Goal: Find specific page/section: Find specific page/section

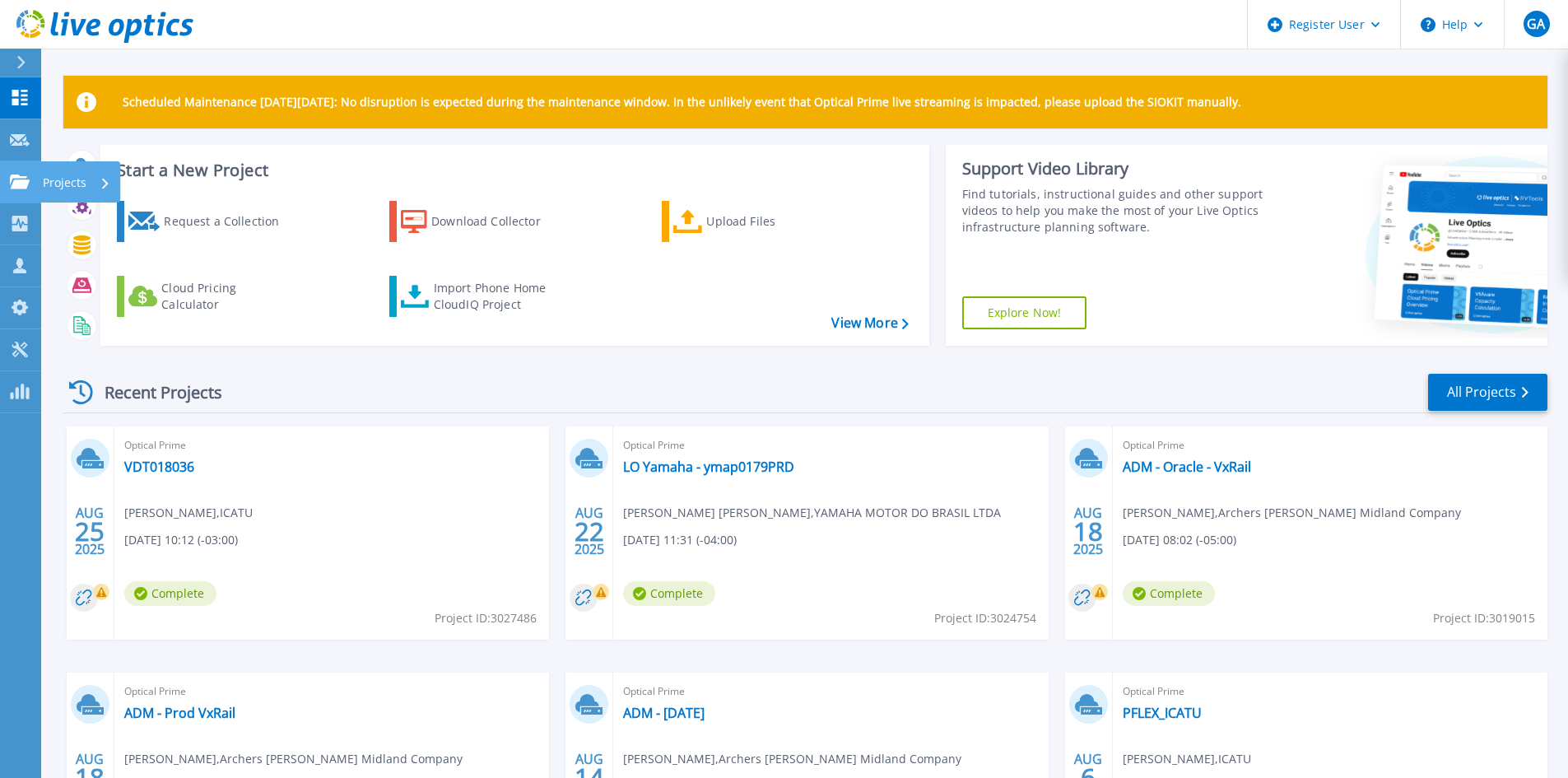
drag, startPoint x: 7, startPoint y: 185, endPoint x: 22, endPoint y: 187, distance: 15.1
click at [7, 185] on link "Projects Projects" at bounding box center [20, 183] width 41 height 42
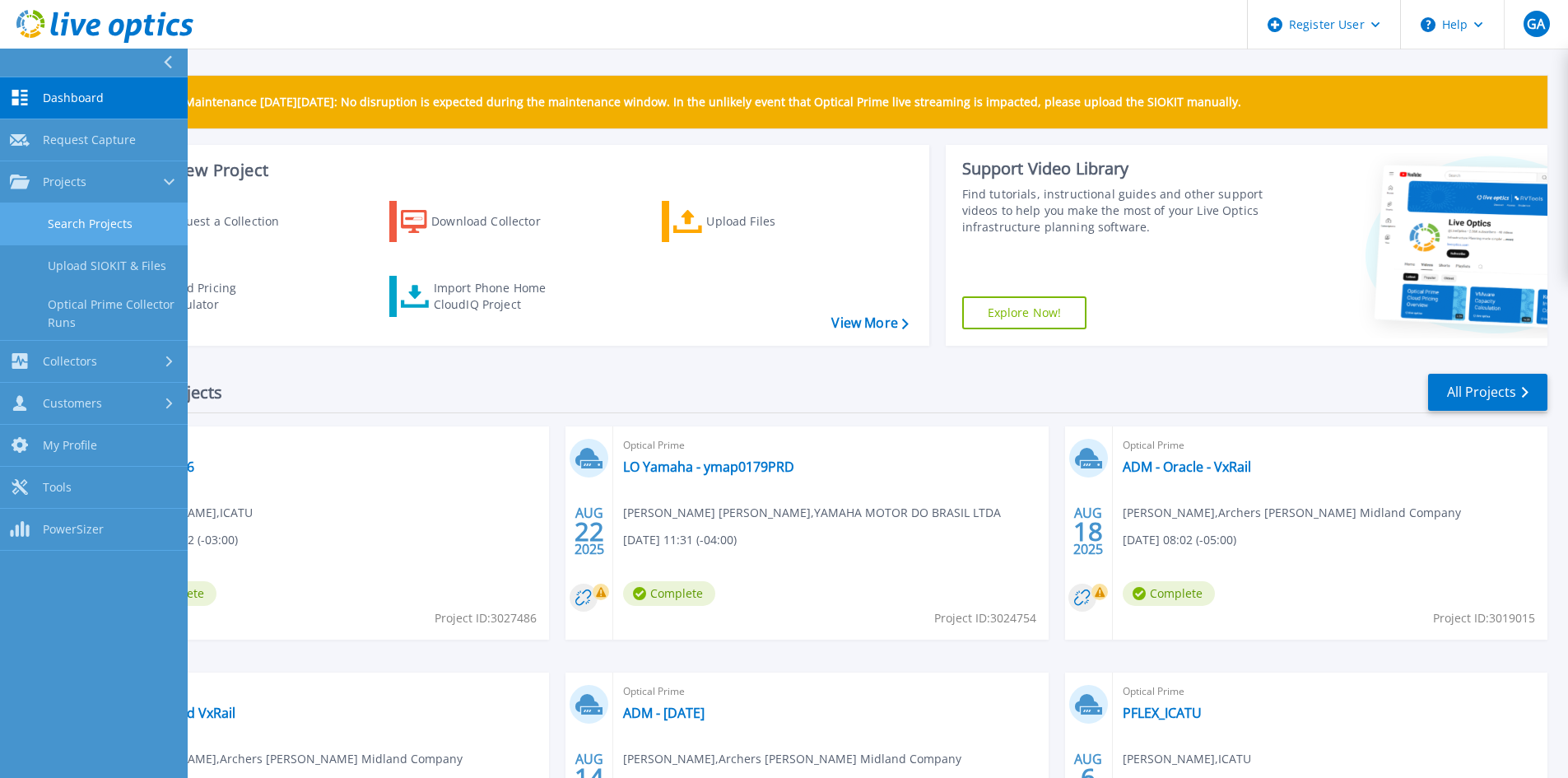
click at [83, 218] on link "Search Projects" at bounding box center [93, 224] width 188 height 42
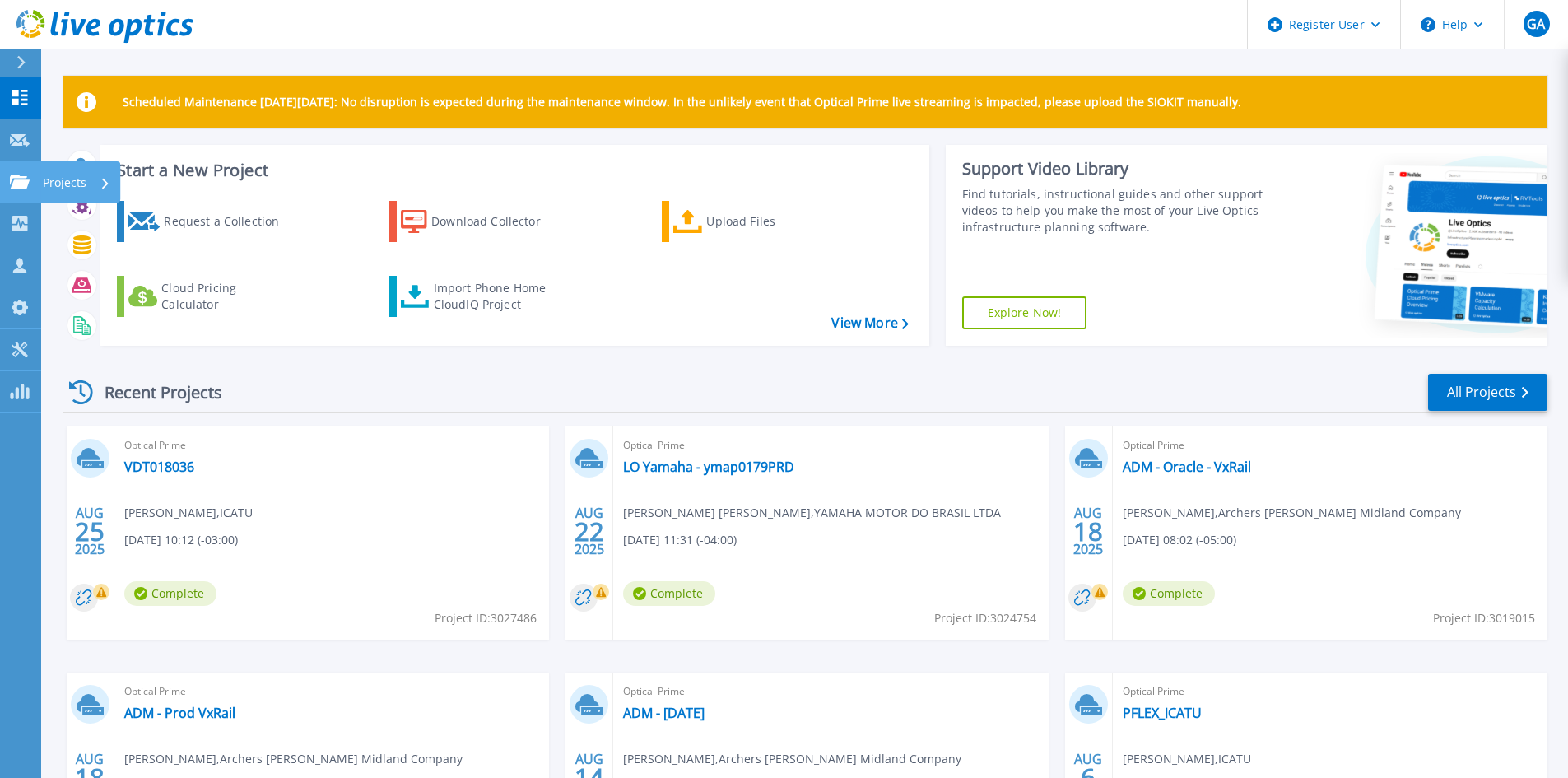
click at [19, 164] on link "Projects Projects" at bounding box center [20, 183] width 41 height 42
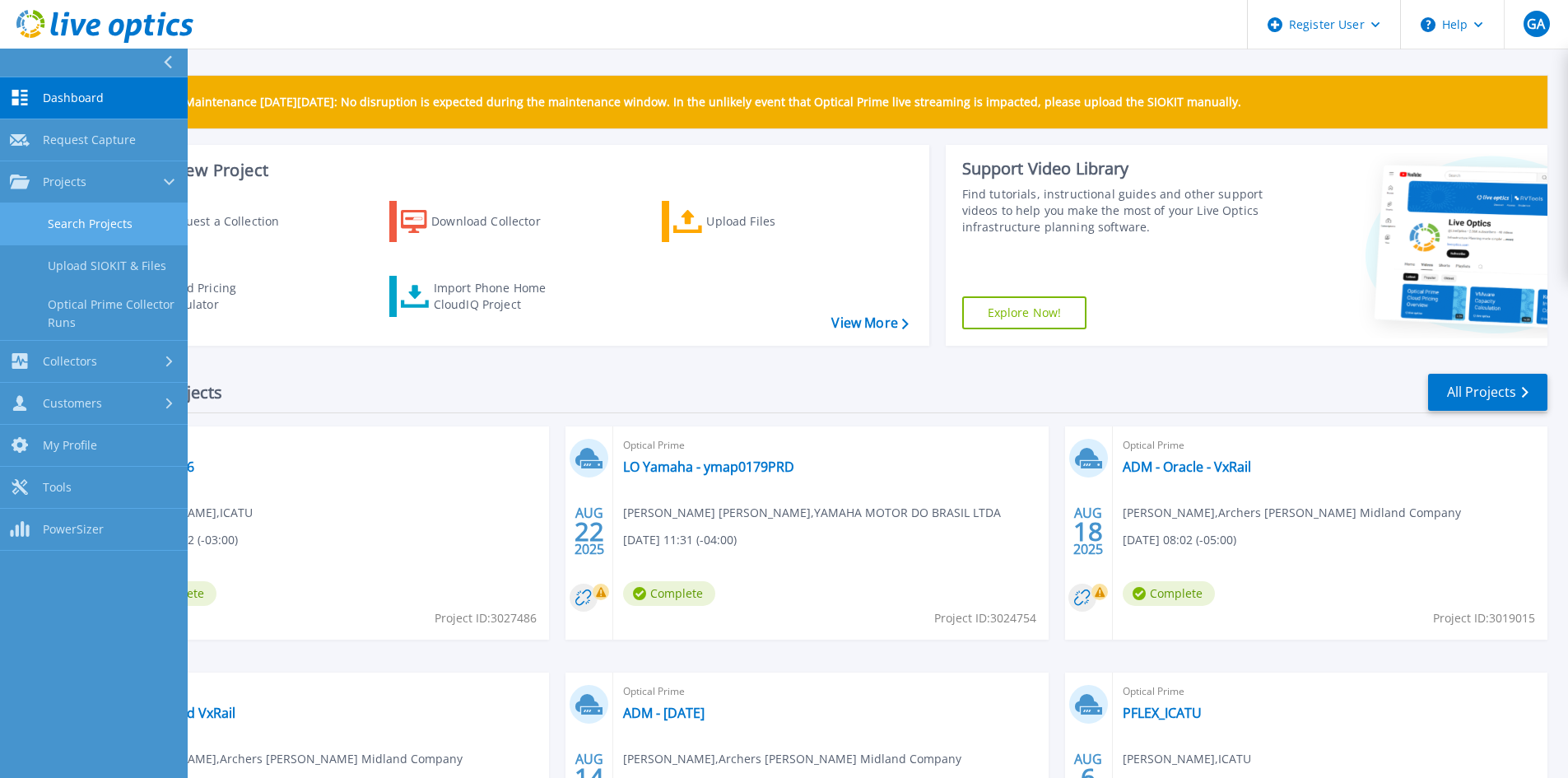
click at [73, 215] on link "Search Projects" at bounding box center [93, 224] width 188 height 42
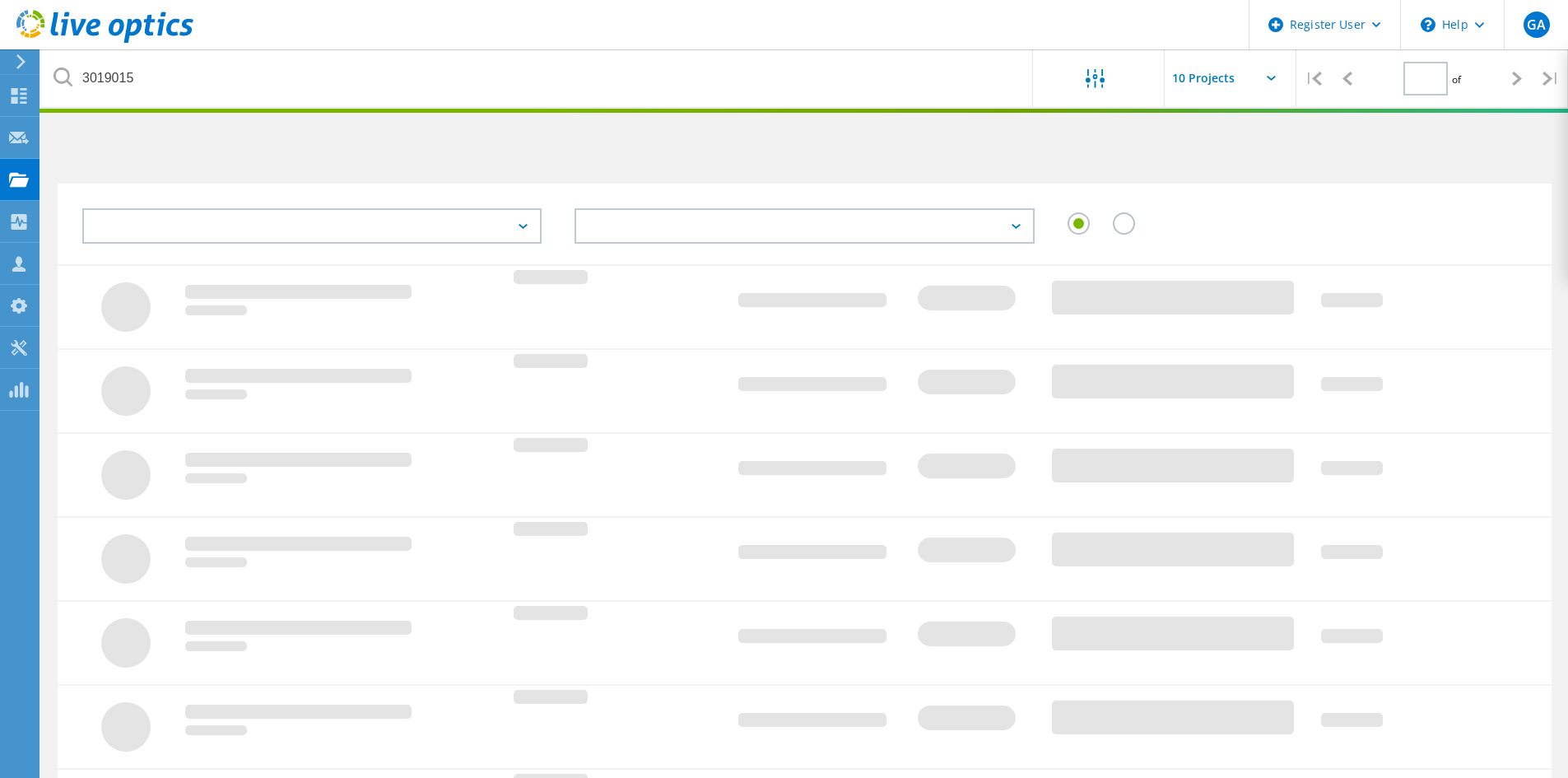
type input "1"
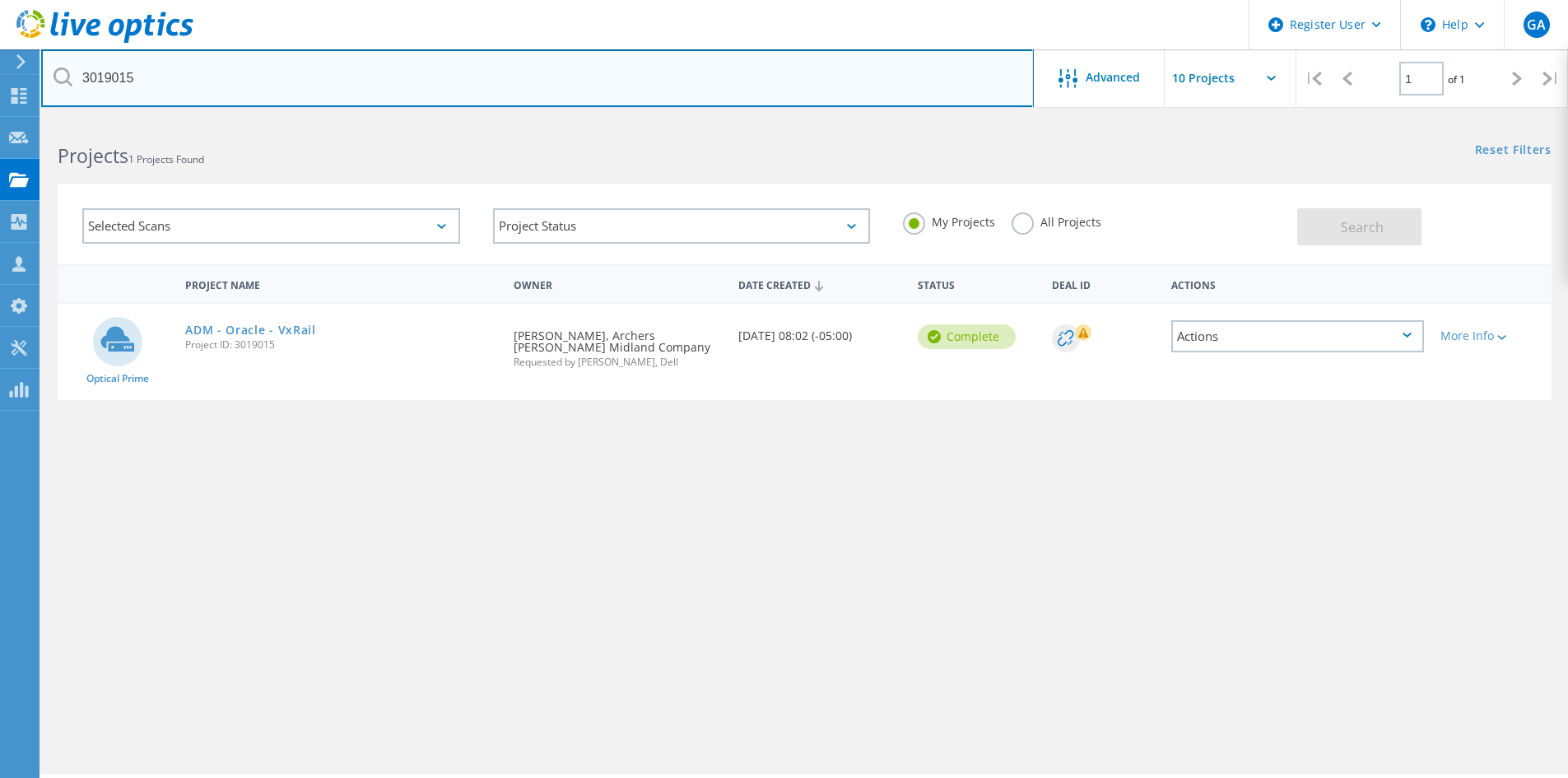
drag, startPoint x: 164, startPoint y: 81, endPoint x: 61, endPoint y: 82, distance: 103.0
click at [61, 82] on div "3019015" at bounding box center [537, 78] width 992 height 57
paste input "2995790"
type input "2995790"
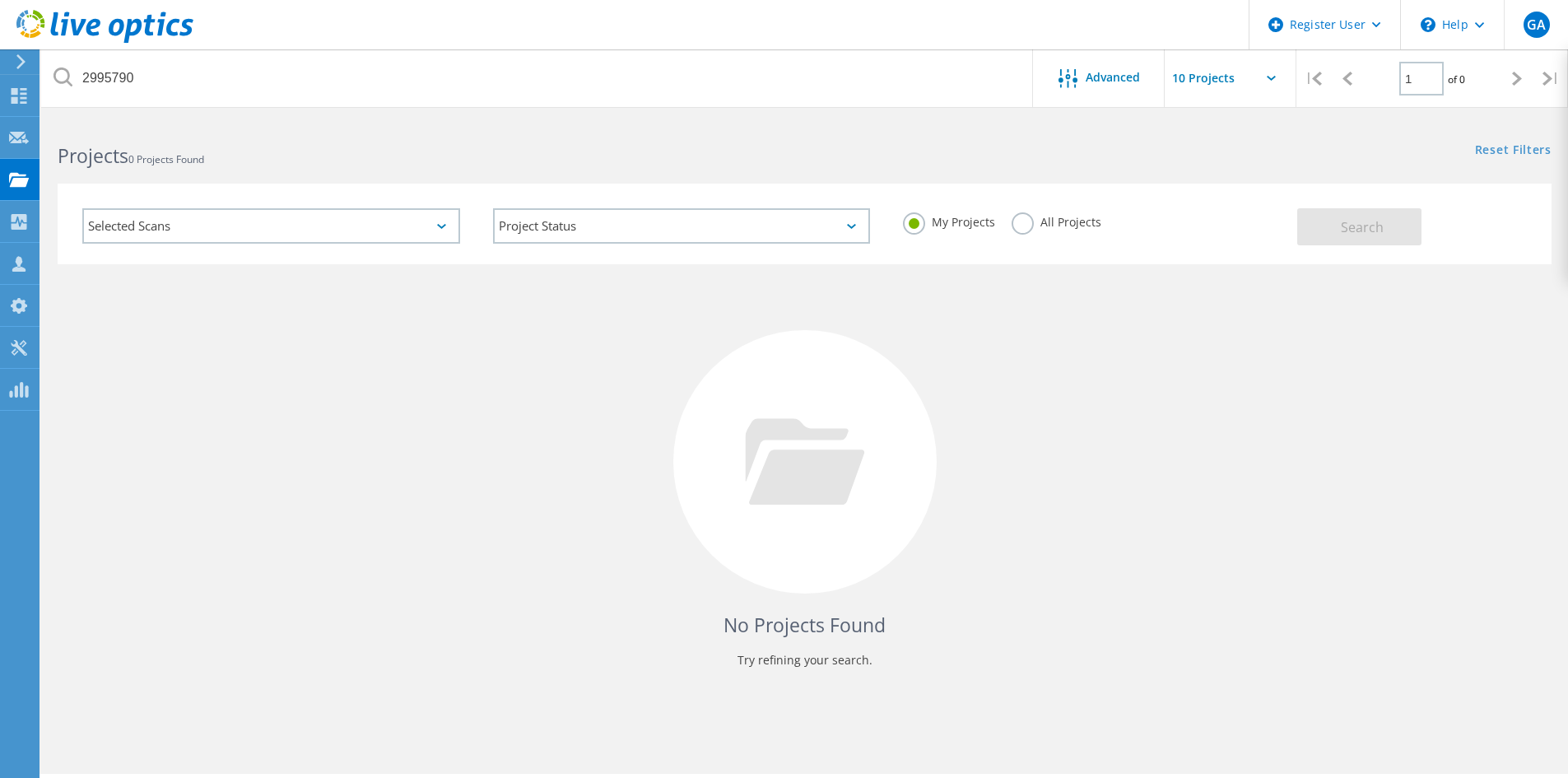
click at [1024, 228] on label "All Projects" at bounding box center [1056, 220] width 90 height 16
click at [0, 0] on input "All Projects" at bounding box center [0, 0] width 0 height 0
click at [1383, 219] on span "Search" at bounding box center [1362, 227] width 43 height 19
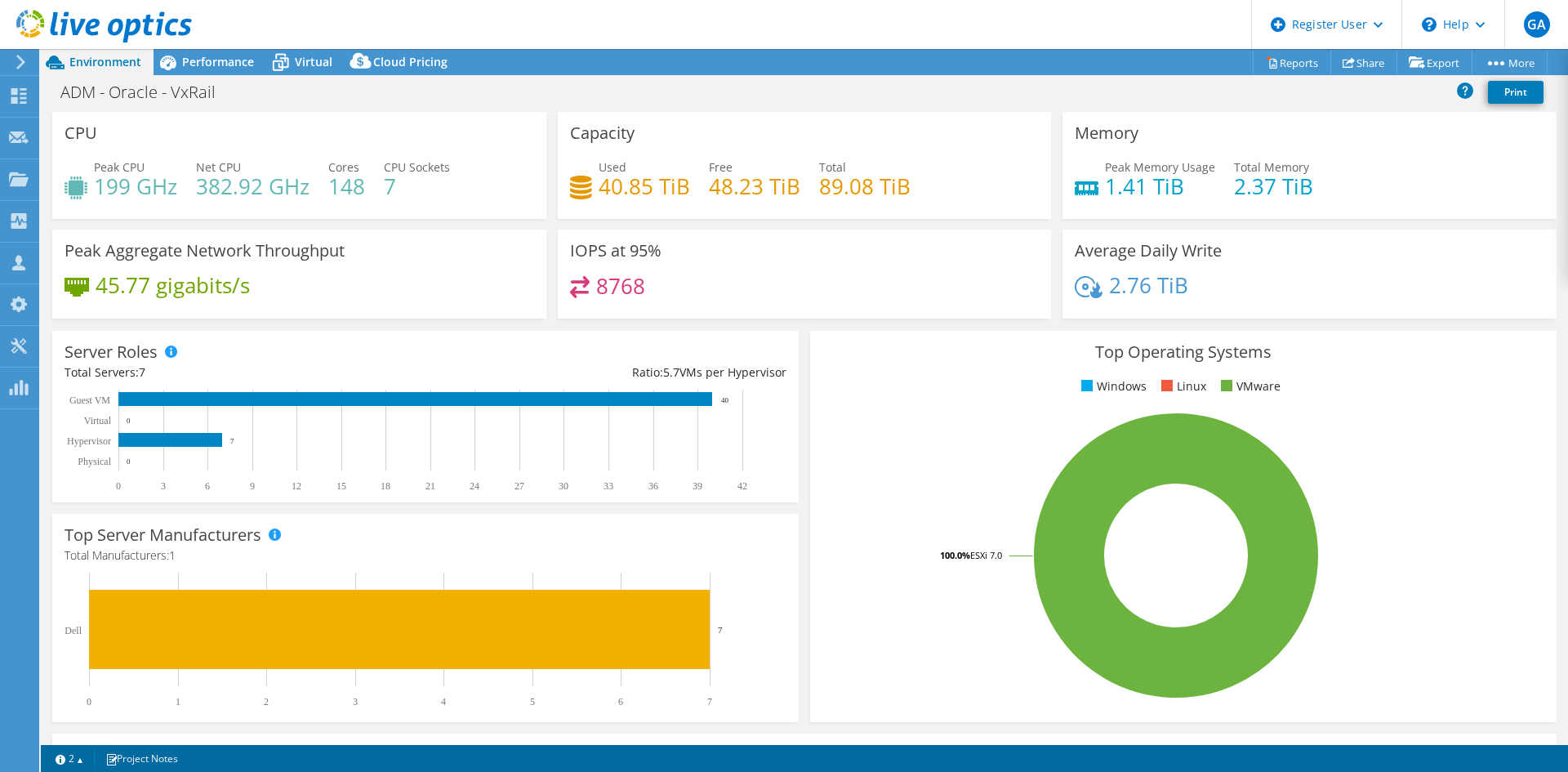
select select "USD"
click at [200, 74] on div "Performance" at bounding box center [210, 62] width 113 height 26
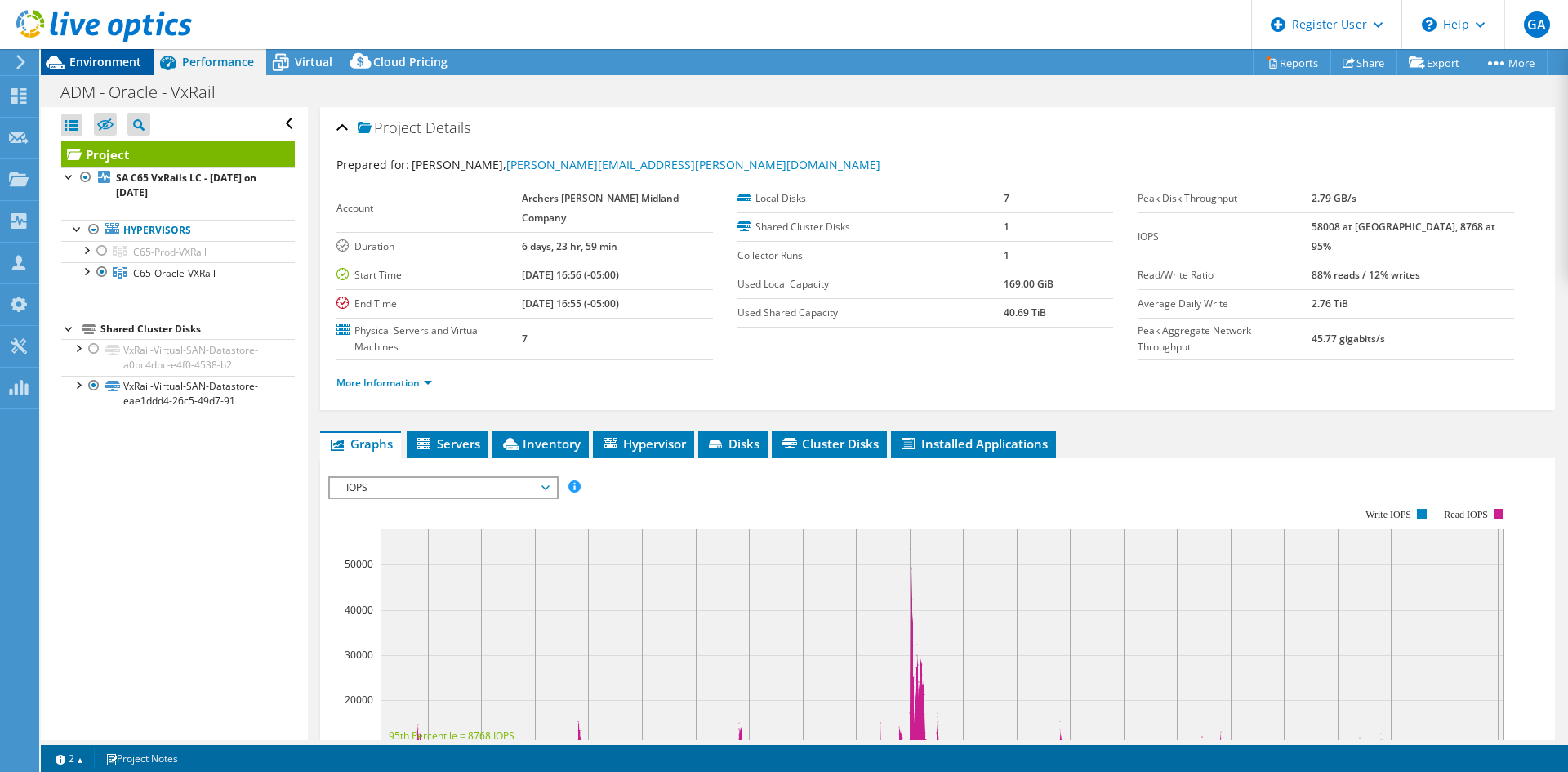
click at [64, 63] on icon at bounding box center [55, 63] width 28 height 28
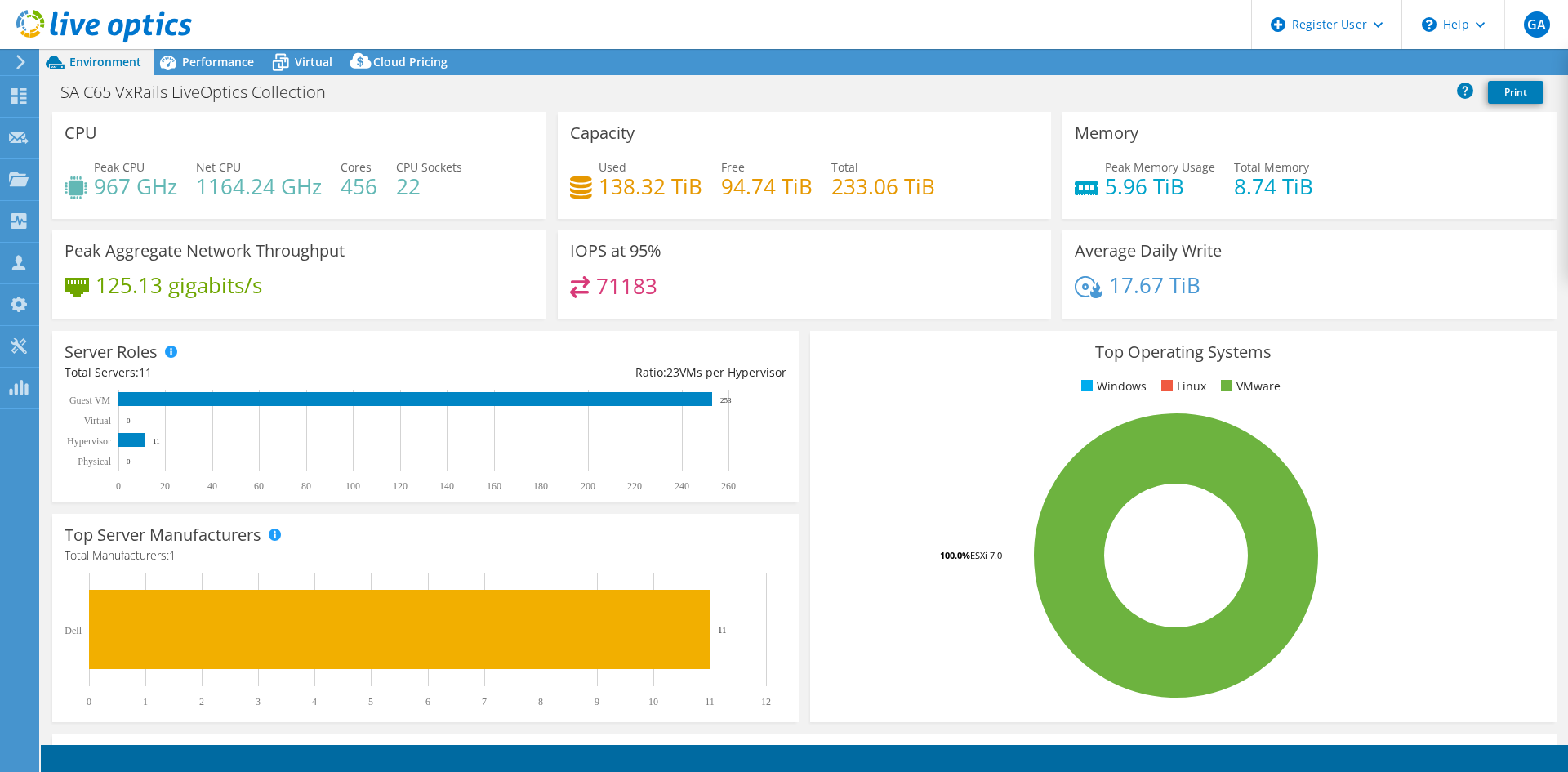
select select "USD"
click at [221, 63] on span "Performance" at bounding box center [218, 62] width 72 height 16
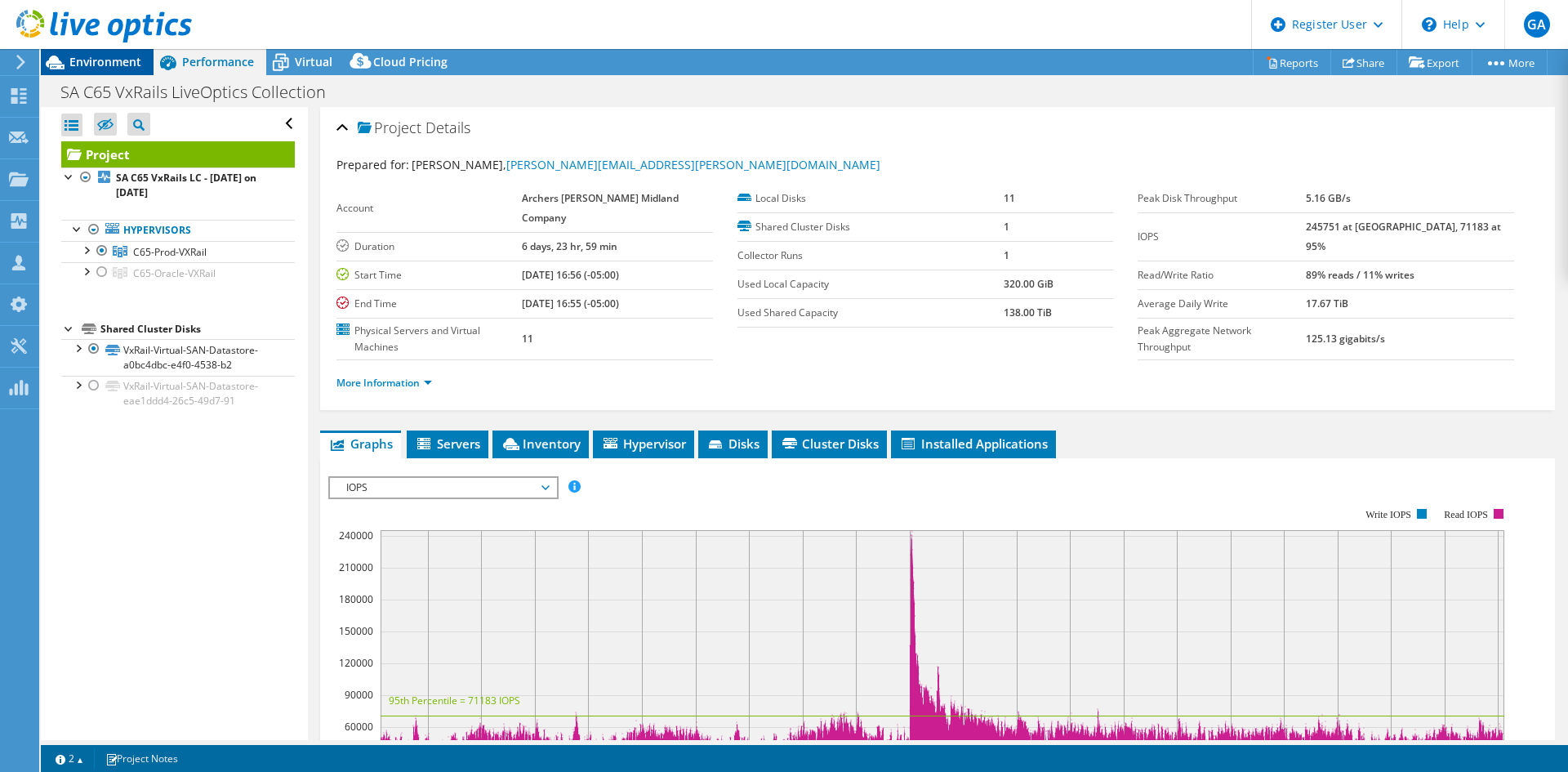
click at [129, 58] on span "Environment" at bounding box center [105, 62] width 72 height 16
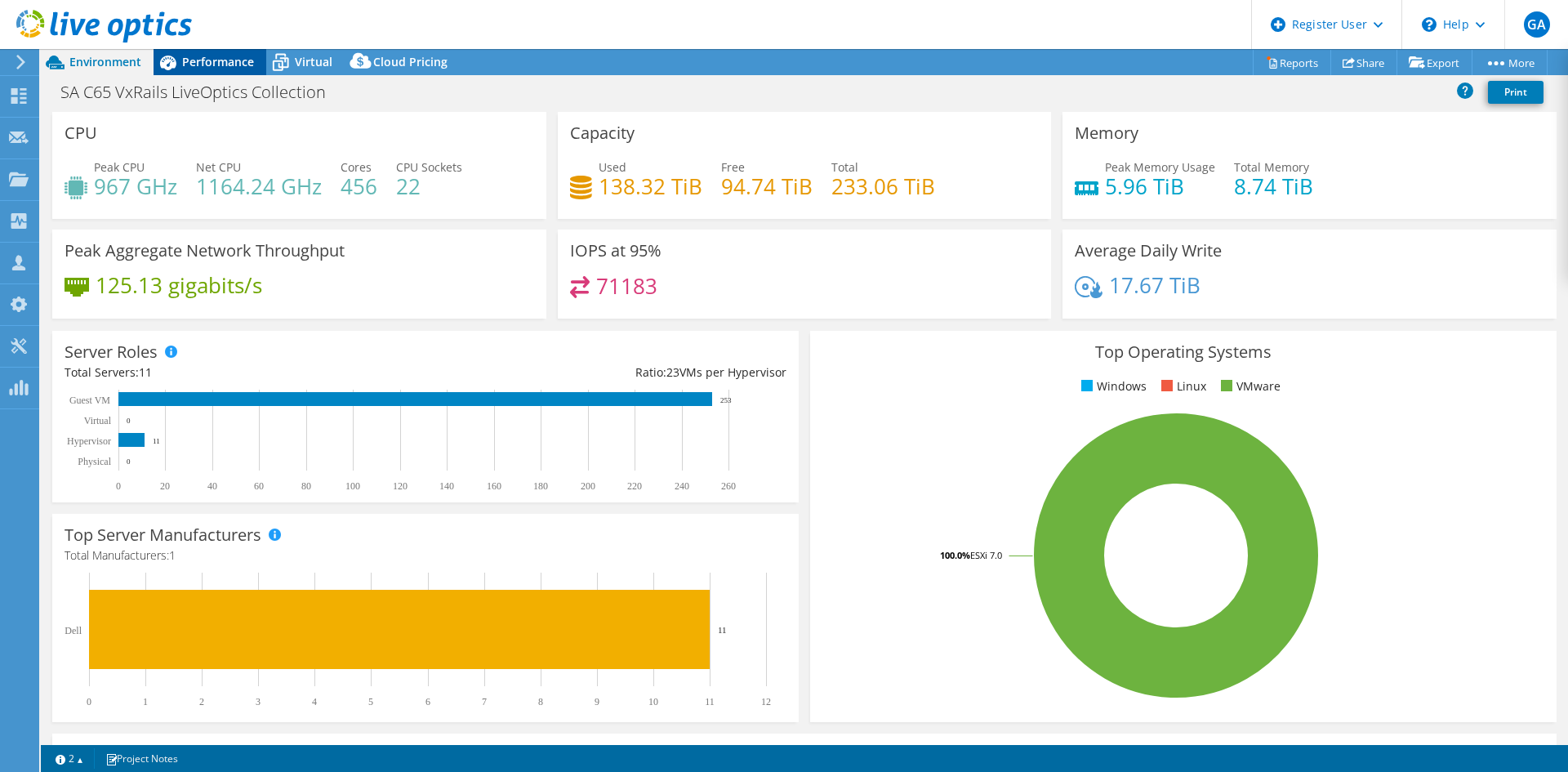
click at [200, 65] on span "Performance" at bounding box center [218, 62] width 72 height 16
